Goal: Information Seeking & Learning: Learn about a topic

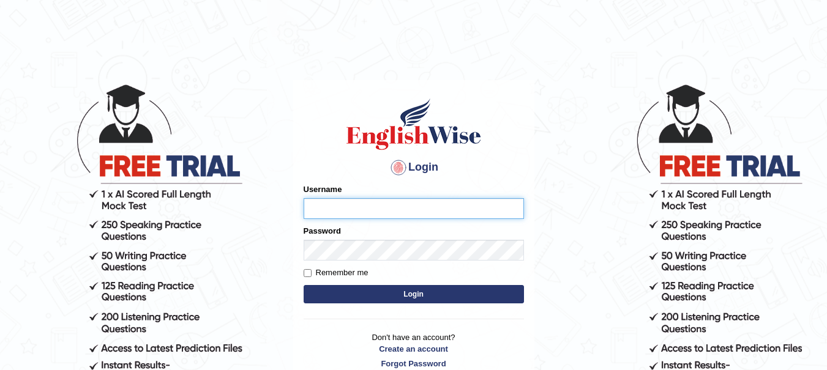
type input "yadwinder_online"
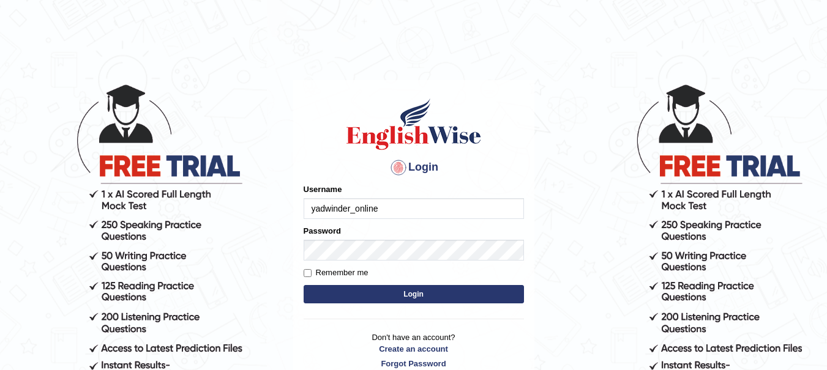
click at [402, 294] on button "Login" at bounding box center [414, 294] width 220 height 18
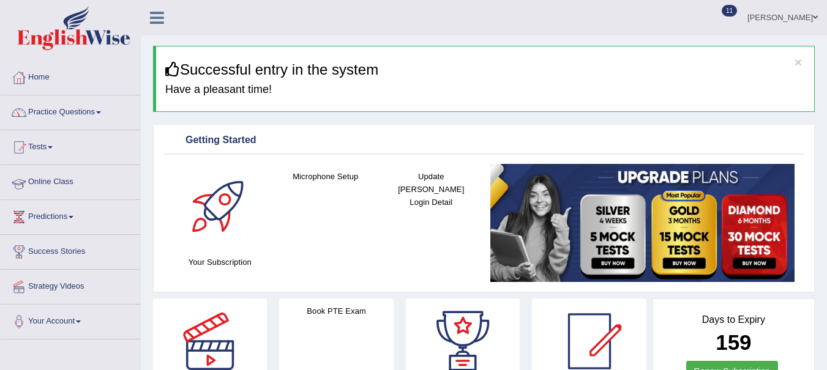
drag, startPoint x: 0, startPoint y: 0, endPoint x: 102, endPoint y: 115, distance: 153.5
click at [102, 115] on link "Practice Questions" at bounding box center [71, 111] width 140 height 31
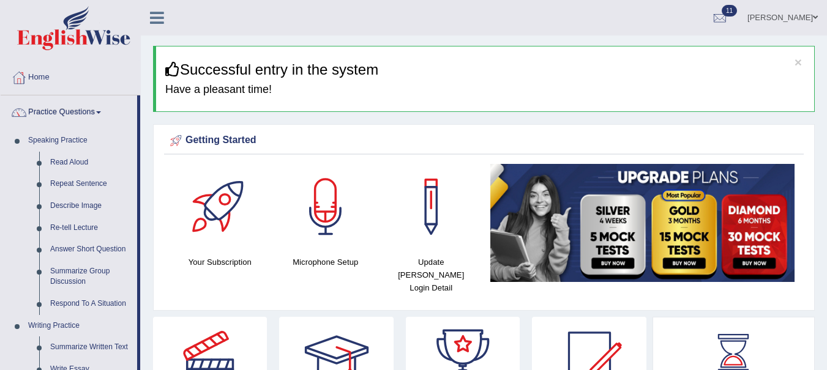
click at [69, 162] on link "Read Aloud" at bounding box center [91, 163] width 92 height 22
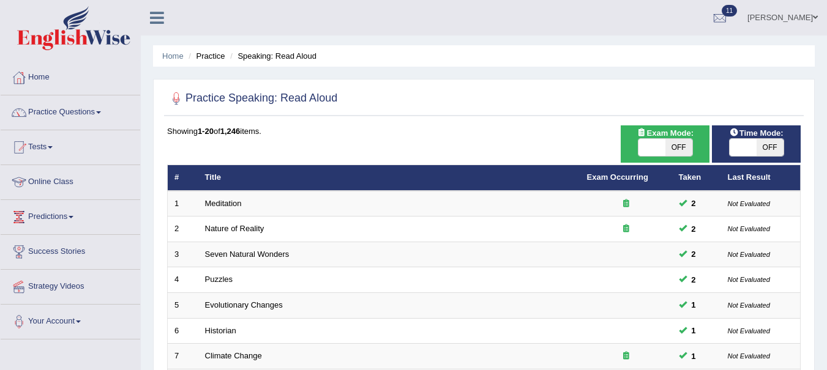
click at [224, 199] on link "Meditation" at bounding box center [223, 203] width 37 height 9
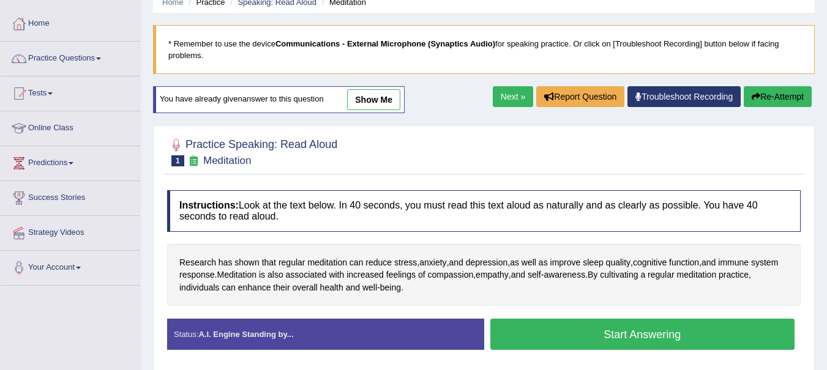
scroll to position [20, 0]
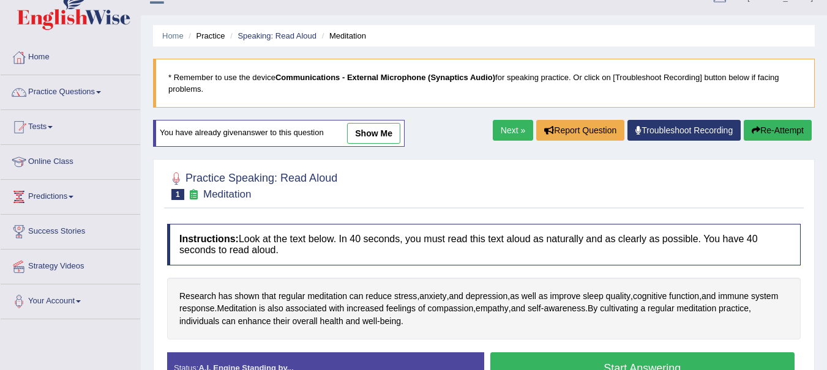
click at [209, 37] on li "Practice" at bounding box center [205, 36] width 39 height 12
